Goal: Task Accomplishment & Management: Complete application form

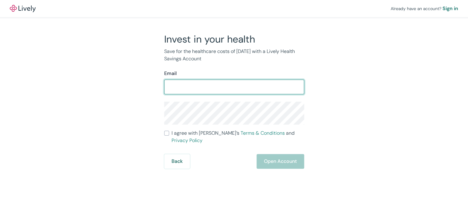
click at [225, 91] on input "Email" at bounding box center [234, 87] width 140 height 12
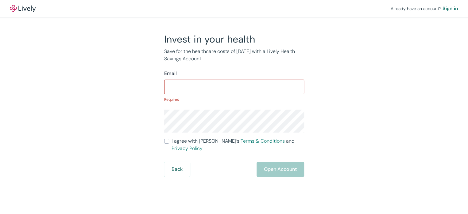
click at [309, 63] on div "Invest in your health Save for the healthcare costs of [DATE] with a Lively Hea…" at bounding box center [230, 105] width 294 height 144
click at [197, 85] on input "Email" at bounding box center [234, 87] width 140 height 12
type input "[PERSON_NAME][EMAIL_ADDRESS][PERSON_NAME][DOMAIN_NAME]"
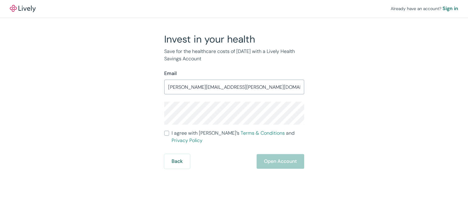
click at [202, 171] on div "Already have an account? Sign in Invest in your health Save for the healthcare …" at bounding box center [234, 107] width 468 height 214
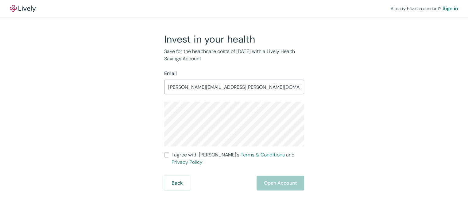
click at [373, 80] on div "Invest in your health Save for the healthcare costs of [DATE] with a Lively Hea…" at bounding box center [230, 112] width 294 height 158
click at [166, 155] on input "I agree with Lively’s Terms & Conditions and Privacy Policy" at bounding box center [166, 155] width 5 height 5
checkbox input "true"
click at [274, 176] on button "Open Account" at bounding box center [280, 183] width 48 height 15
